Goal: Complete application form

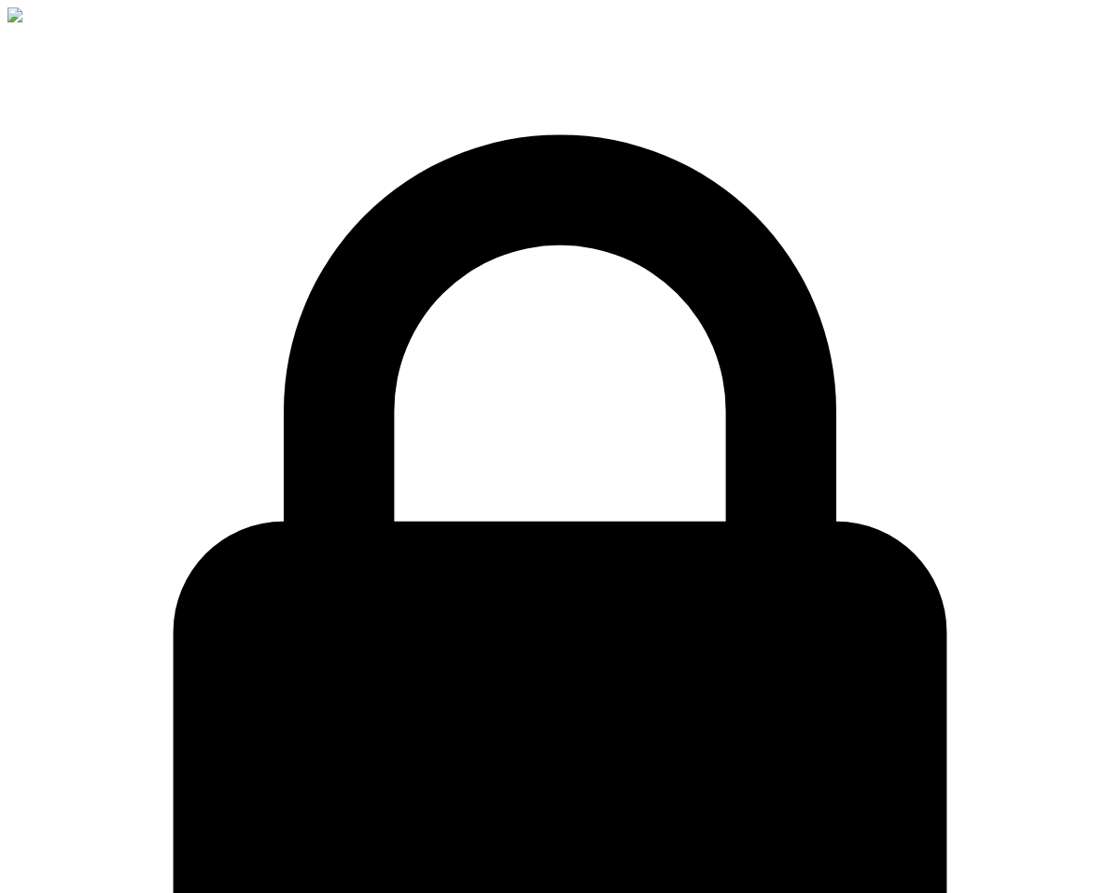
select select "PASSPORT"
select select "[DEMOGRAPHIC_DATA]"
select select "ccp"
select select "TR"
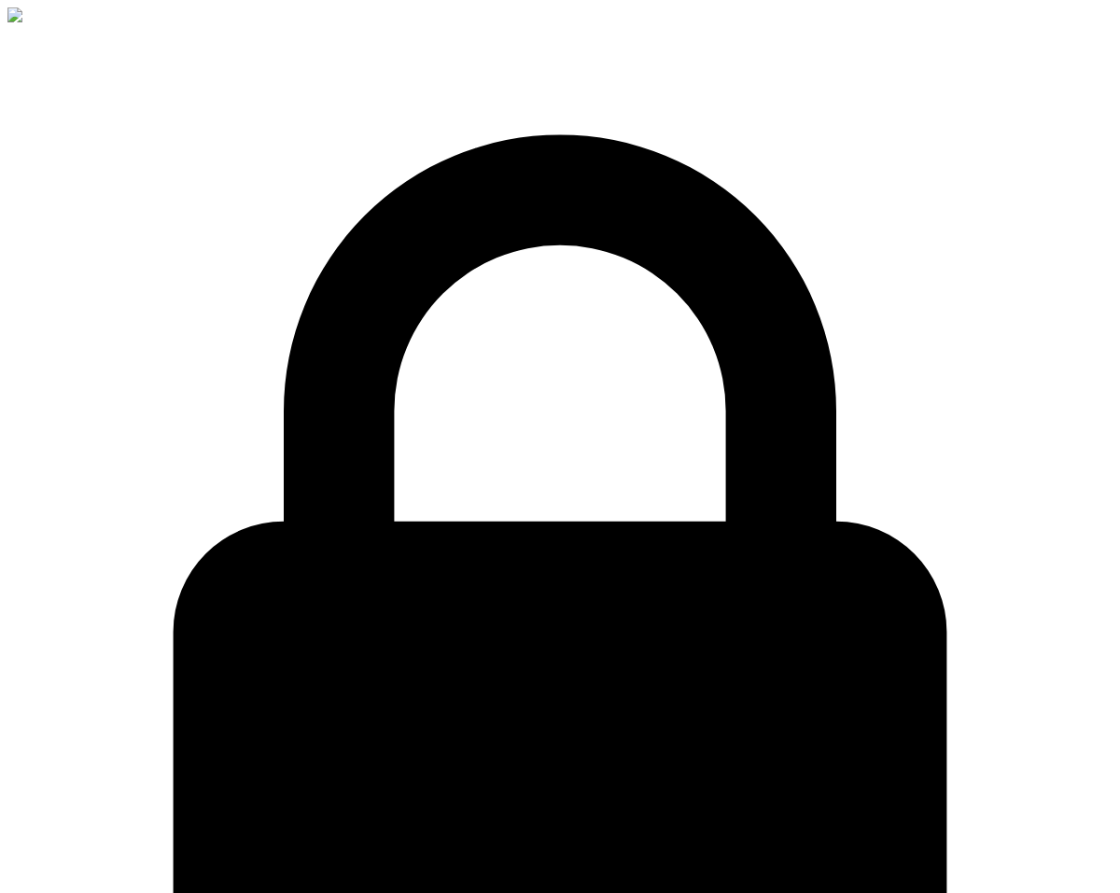
drag, startPoint x: 428, startPoint y: 232, endPoint x: 727, endPoint y: 246, distance: 299.0
drag, startPoint x: 687, startPoint y: 319, endPoint x: 465, endPoint y: 223, distance: 242.0
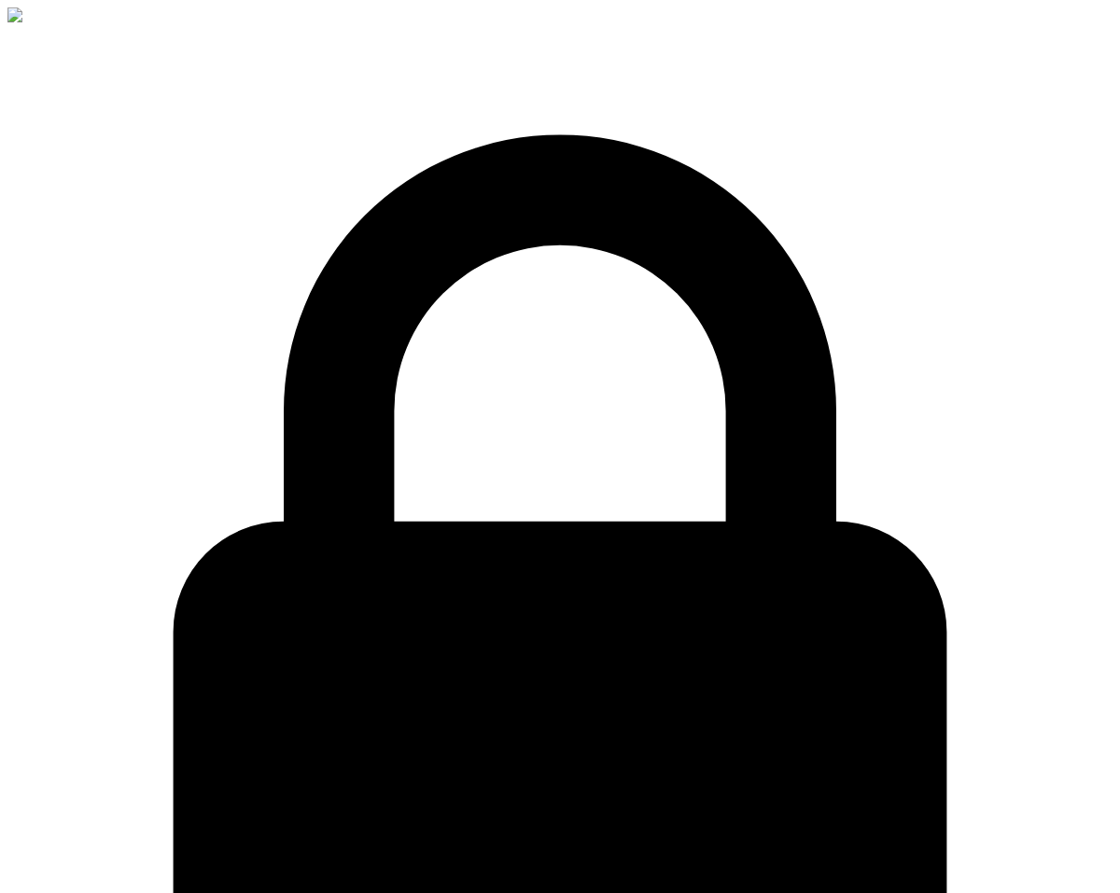
type input "1"
type input "2"
type input "3"
type input "1"
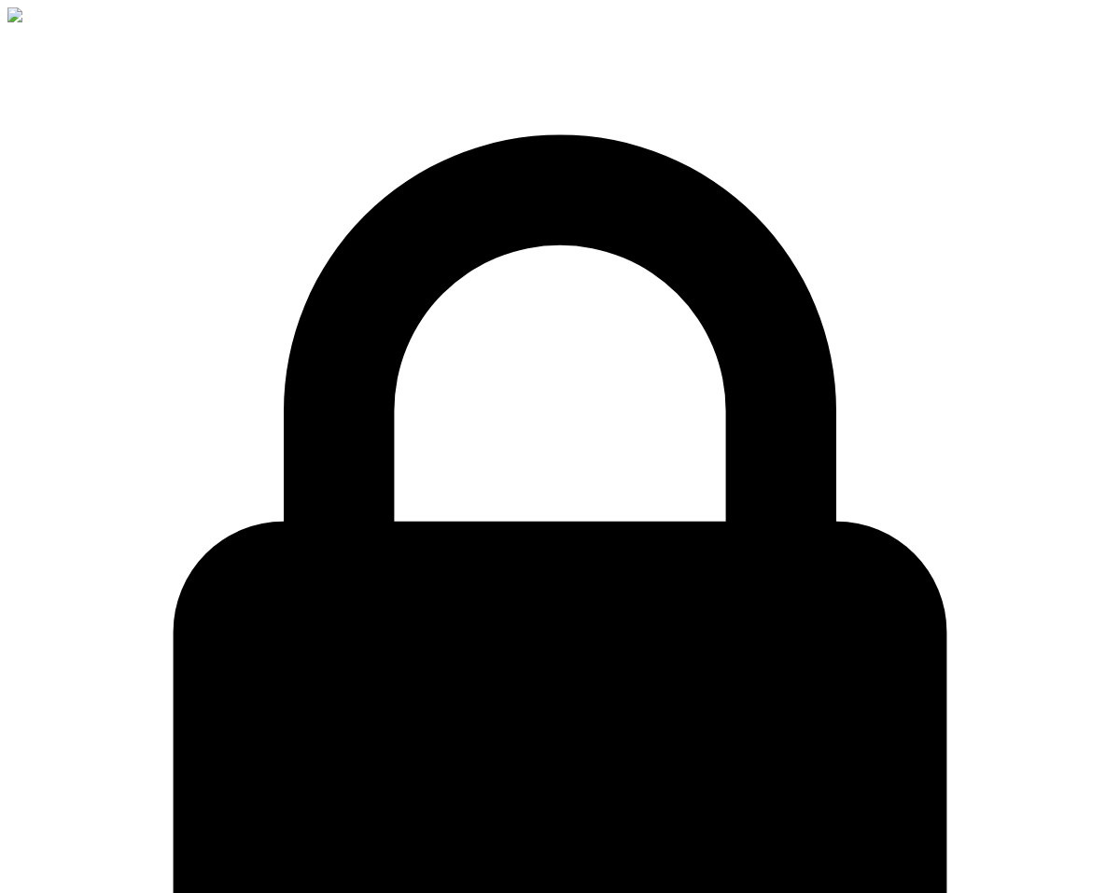
type input "2"
type input "3"
select select "PASSPORT"
select select "MALE"
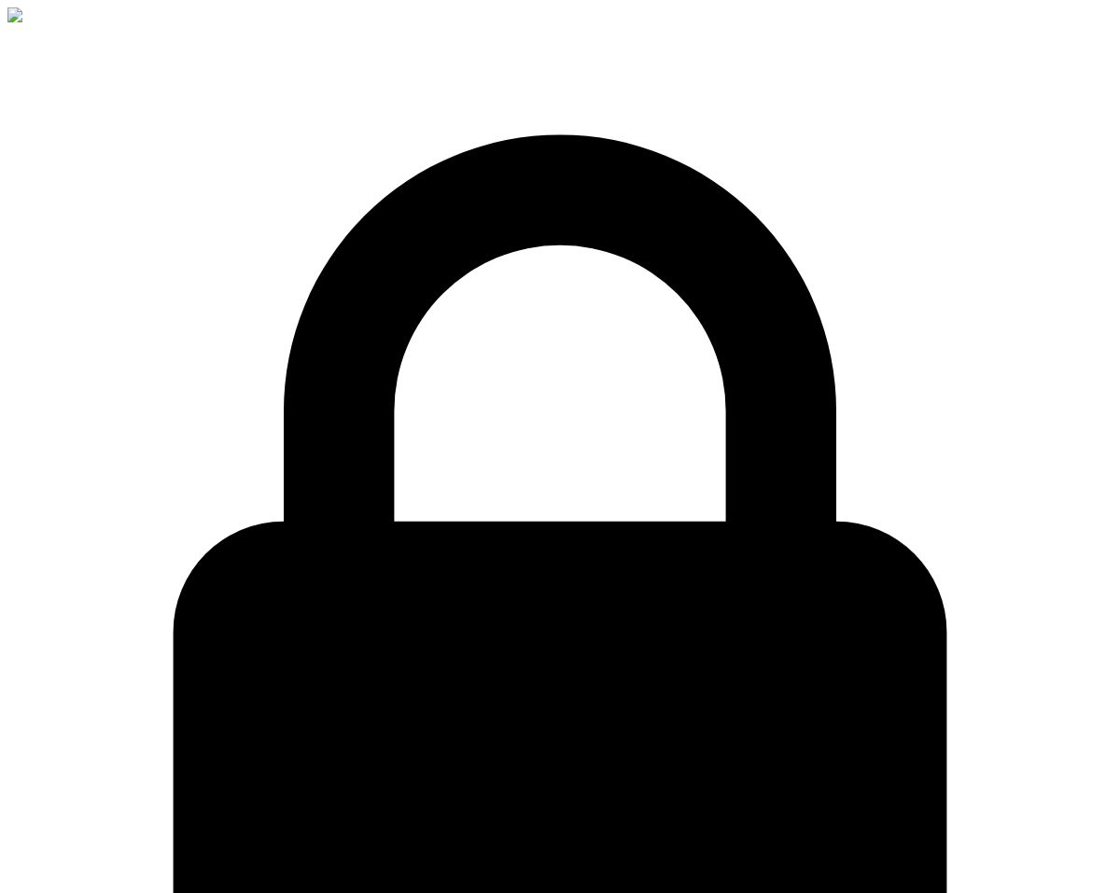
select select "ccp"
select select "TR"
